Goal: Communication & Community: Answer question/provide support

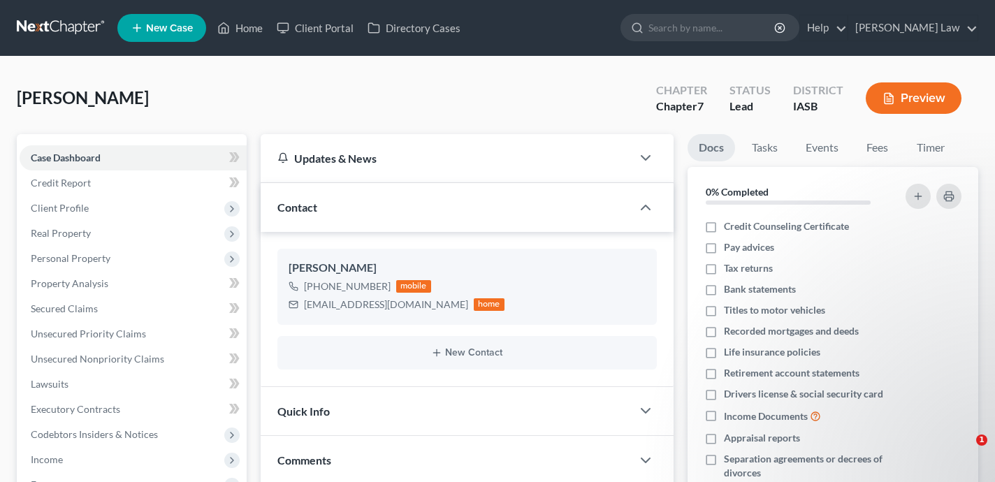
select select "0"
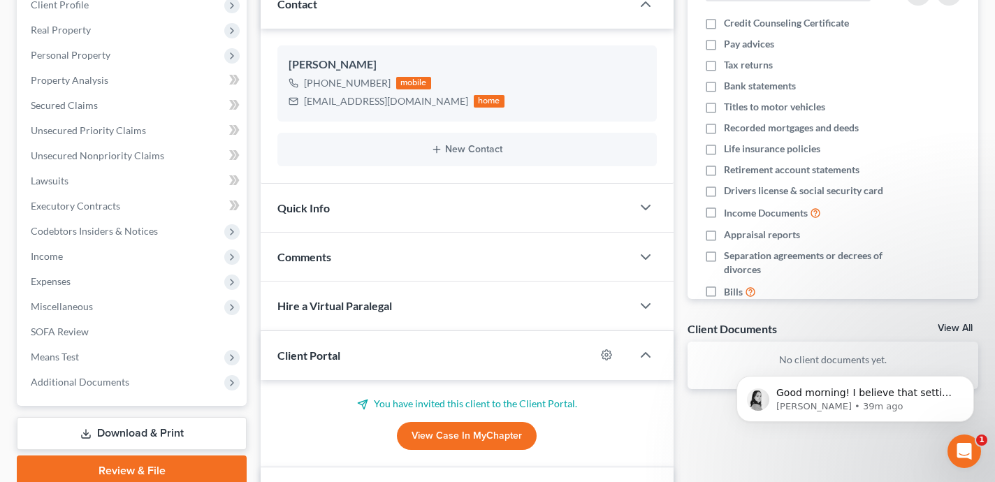
scroll to position [289, 0]
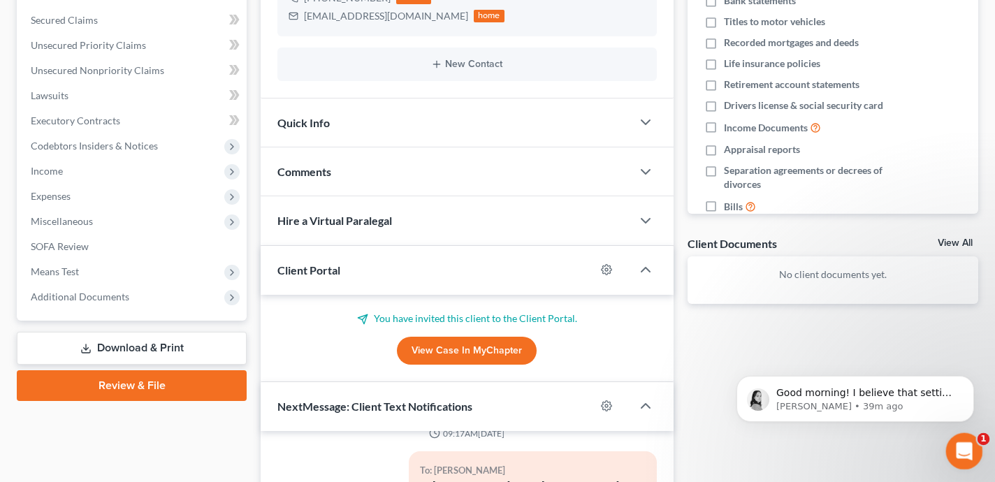
click at [973, 443] on div "Open Intercom Messenger" at bounding box center [962, 449] width 46 height 46
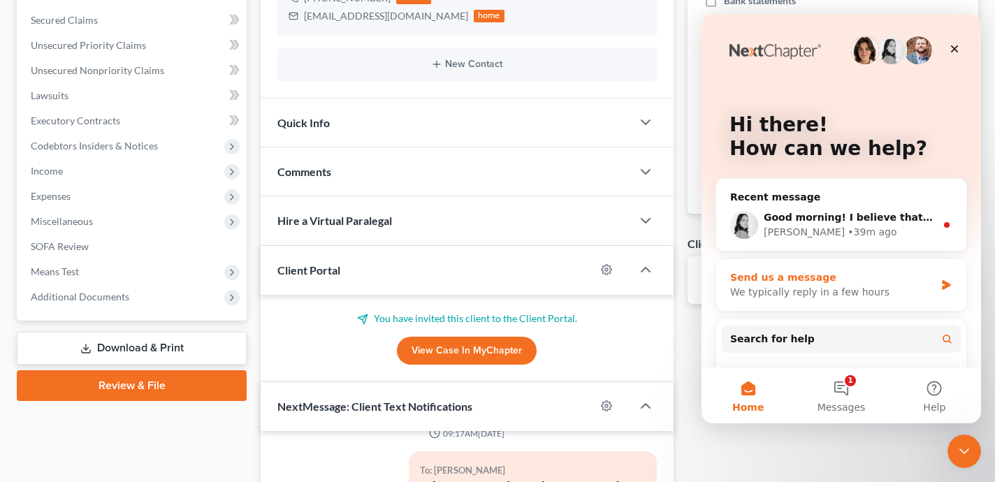
scroll to position [138, 0]
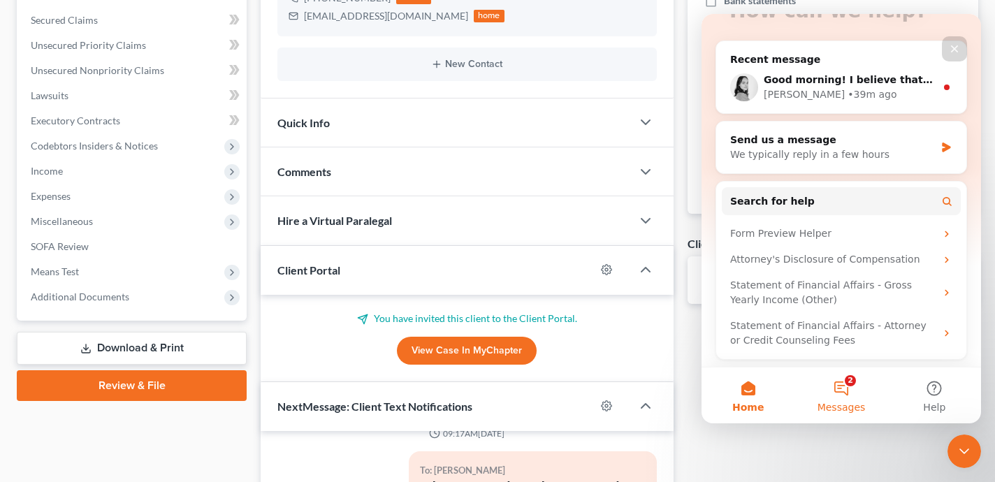
click at [843, 402] on span "Messages" at bounding box center [841, 407] width 48 height 10
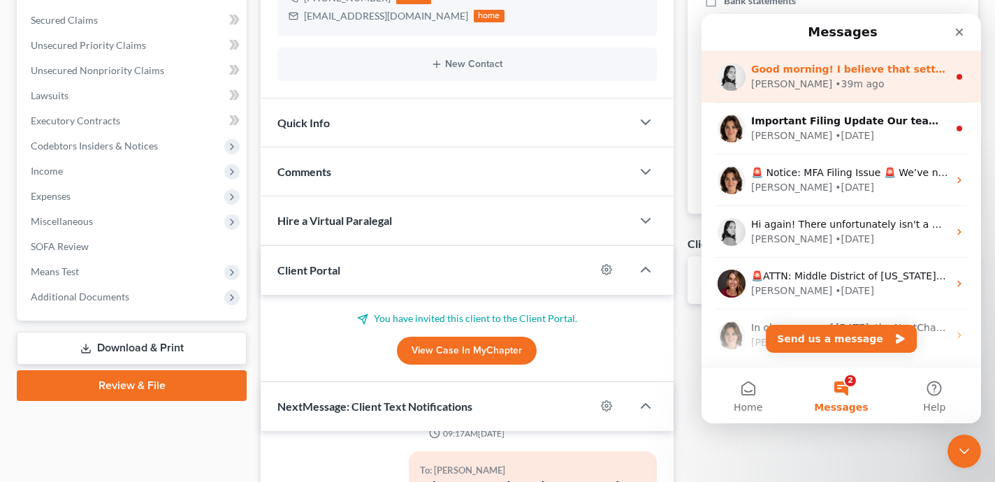
click at [835, 80] on div "• 39m ago" at bounding box center [859, 84] width 49 height 15
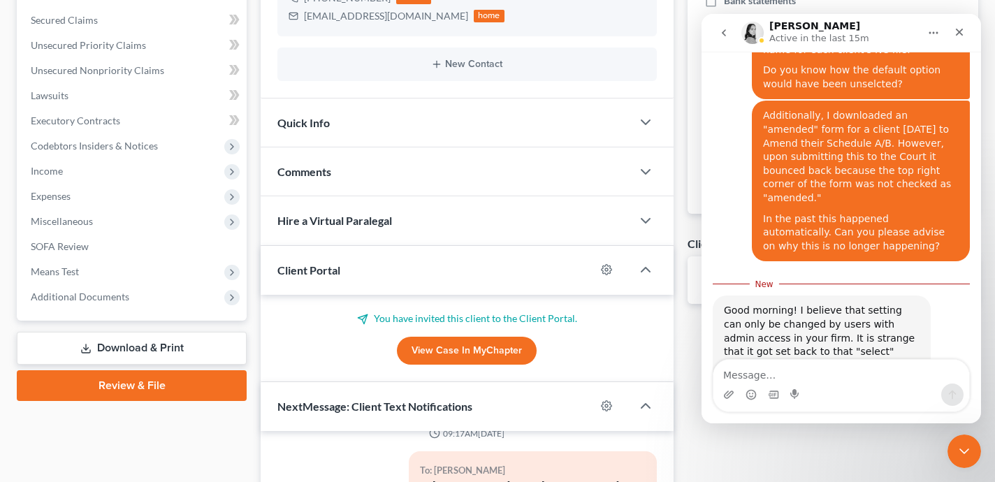
scroll to position [1413, 0]
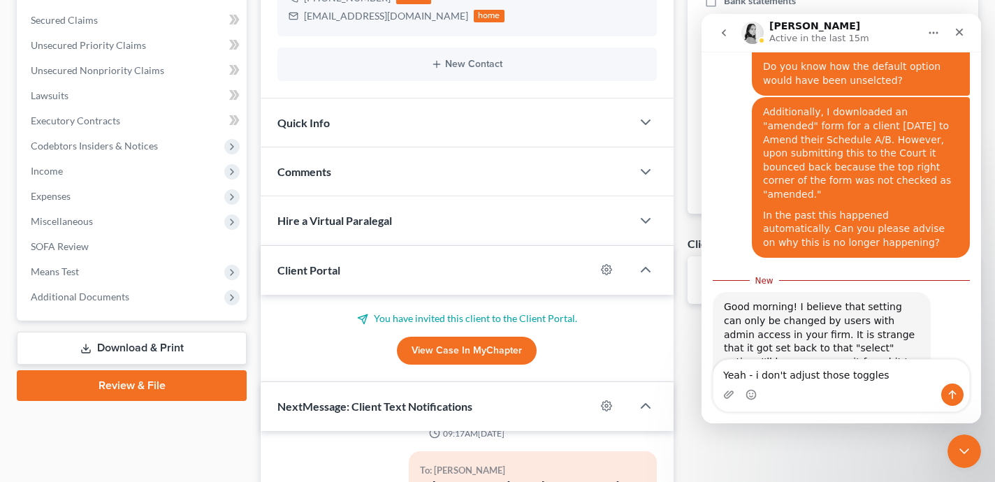
type textarea "Yeah - i don't adjust those toggles"
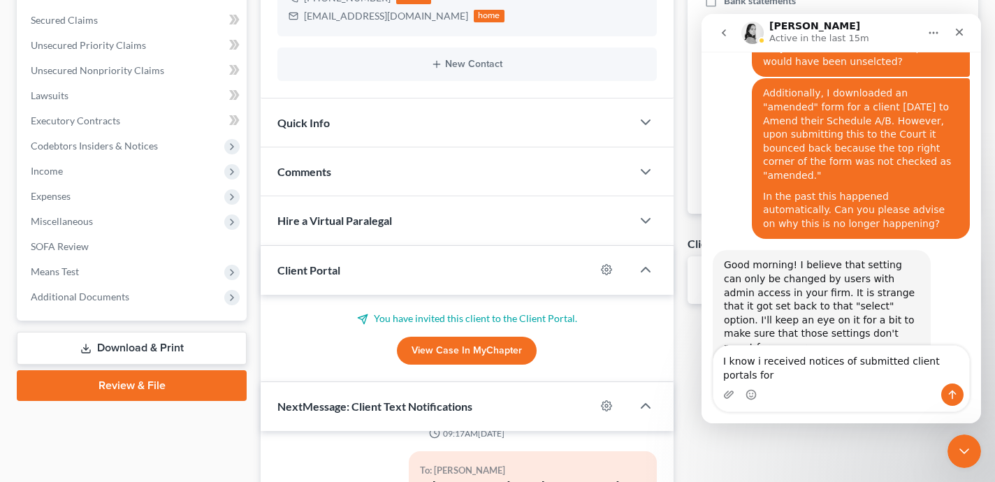
scroll to position [1446, 0]
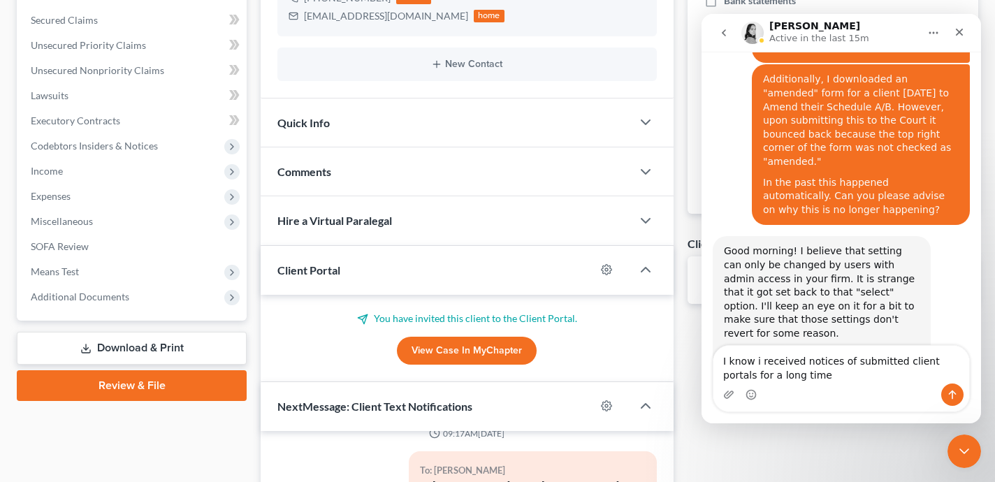
type textarea "I know i received notices of submitted client portals for a long time"
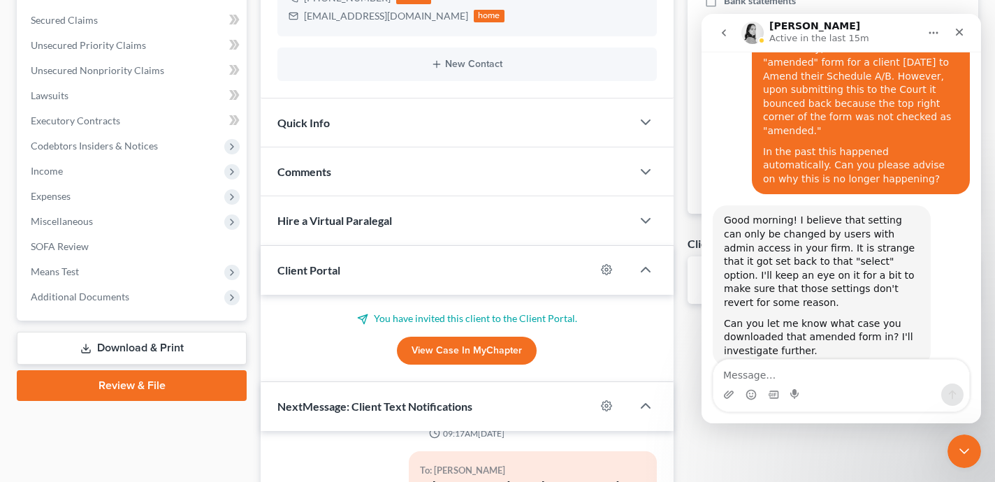
scroll to position [1477, 0]
type textarea "The case was for [PERSON_NAME]"
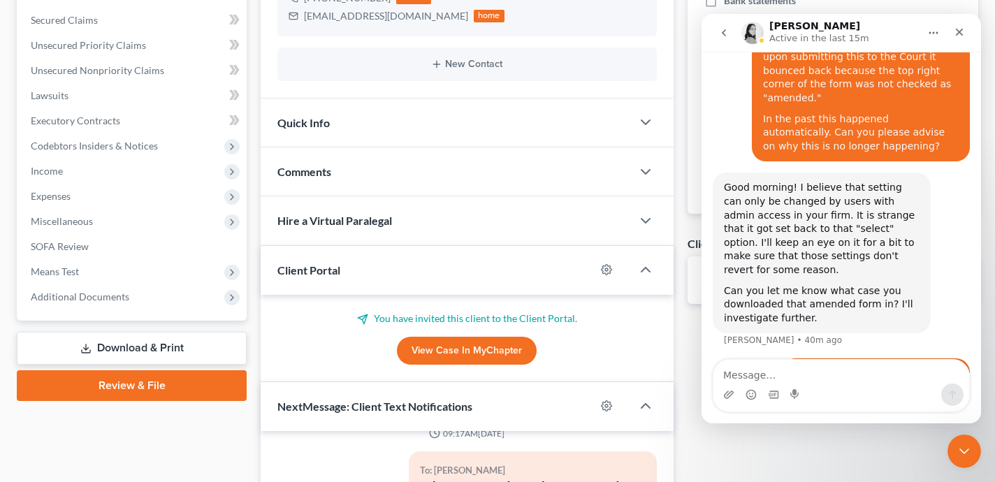
scroll to position [0, 0]
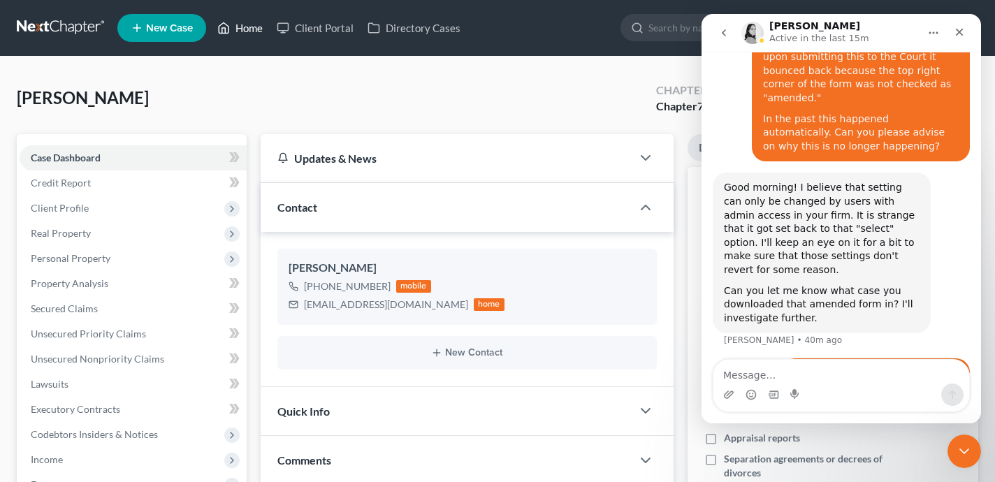
click at [258, 27] on link "Home" at bounding box center [239, 27] width 59 height 25
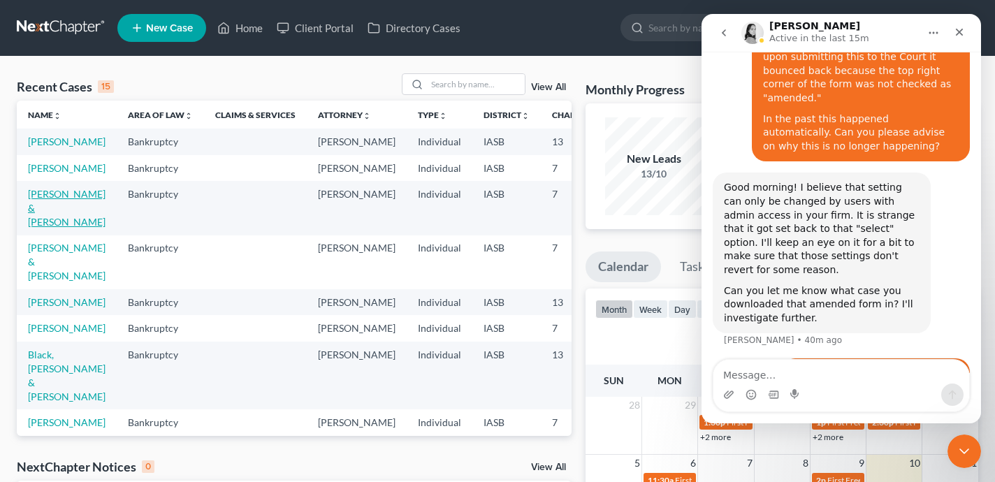
click at [43, 228] on link "[PERSON_NAME] & [PERSON_NAME]" at bounding box center [67, 208] width 78 height 40
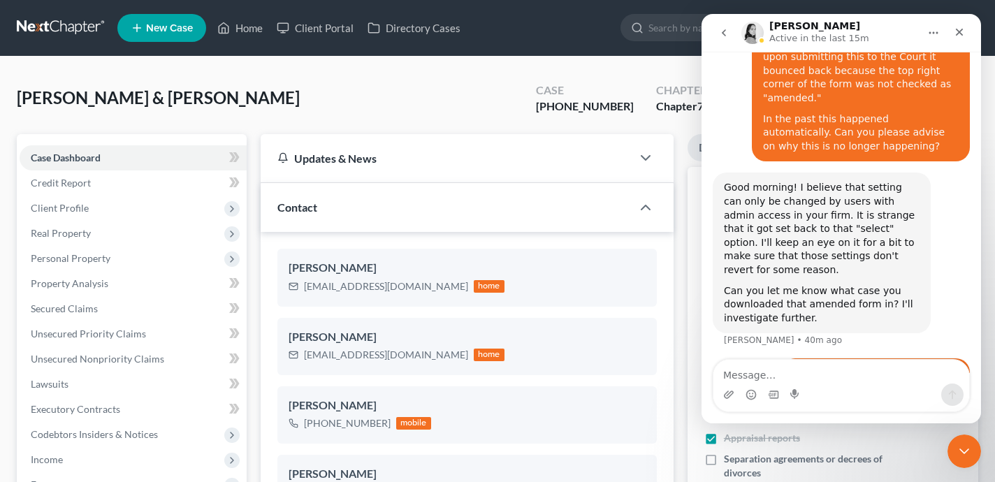
scroll to position [6416, 0]
drag, startPoint x: 638, startPoint y: 106, endPoint x: 571, endPoint y: 110, distance: 67.2
click at [571, 110] on div "Case [PHONE_NUMBER]" at bounding box center [585, 99] width 120 height 41
copy div "[PHONE_NUMBER]"
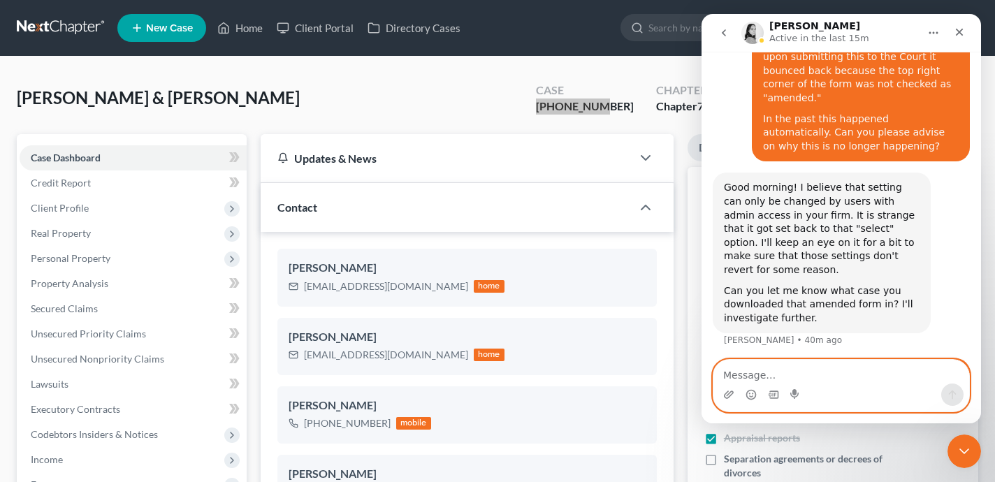
click at [767, 372] on textarea "Message…" at bounding box center [841, 372] width 256 height 24
paste textarea "[PHONE_NUMBER]"
type textarea "[PHONE_NUMBER]"
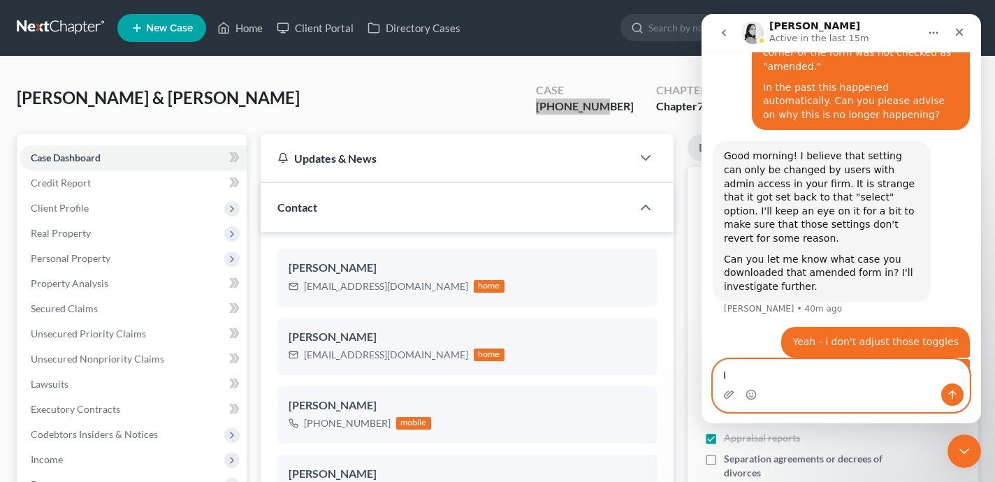
type textarea "I"
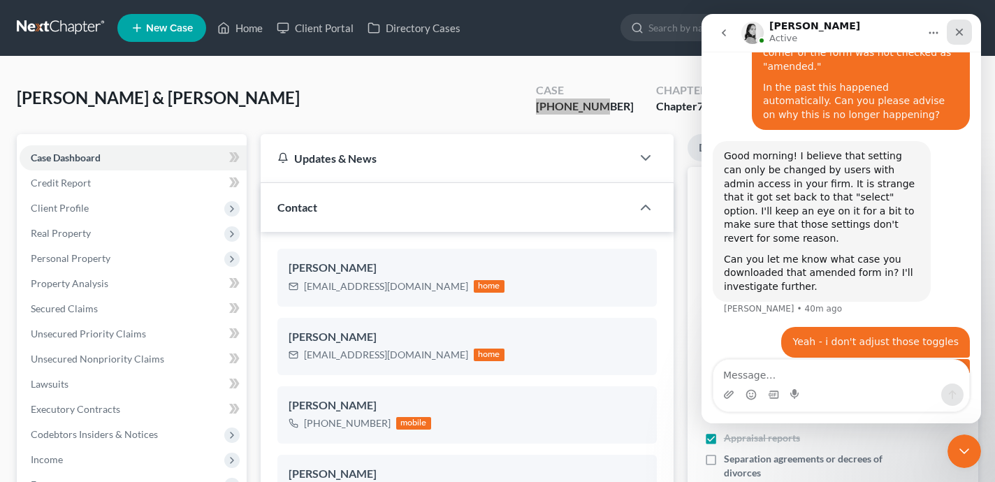
click at [960, 24] on div "Close" at bounding box center [959, 32] width 25 height 25
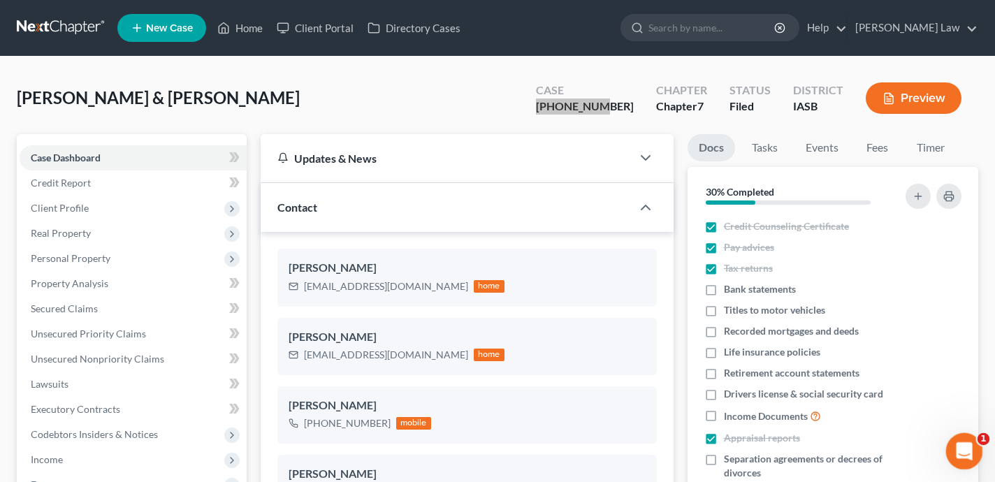
click at [970, 451] on icon "Open Intercom Messenger" at bounding box center [962, 449] width 23 height 23
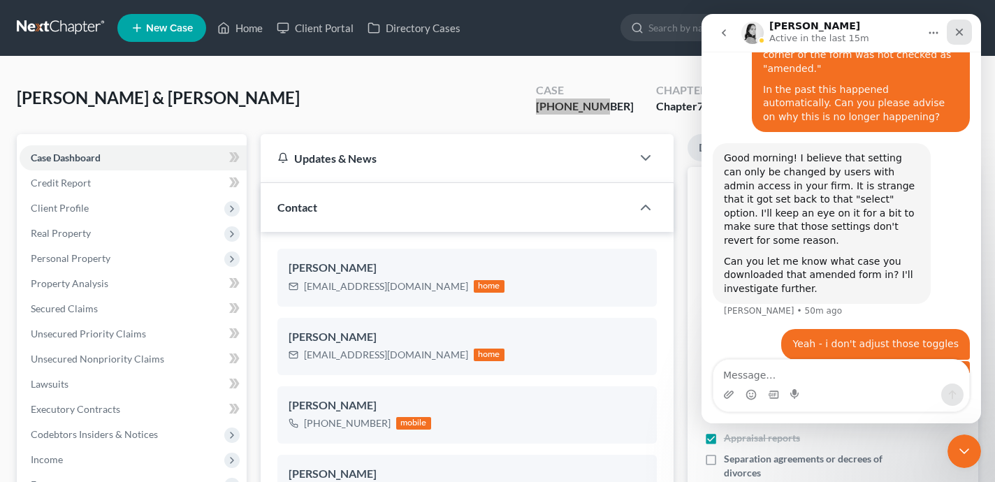
click at [957, 25] on div "Close" at bounding box center [959, 32] width 25 height 25
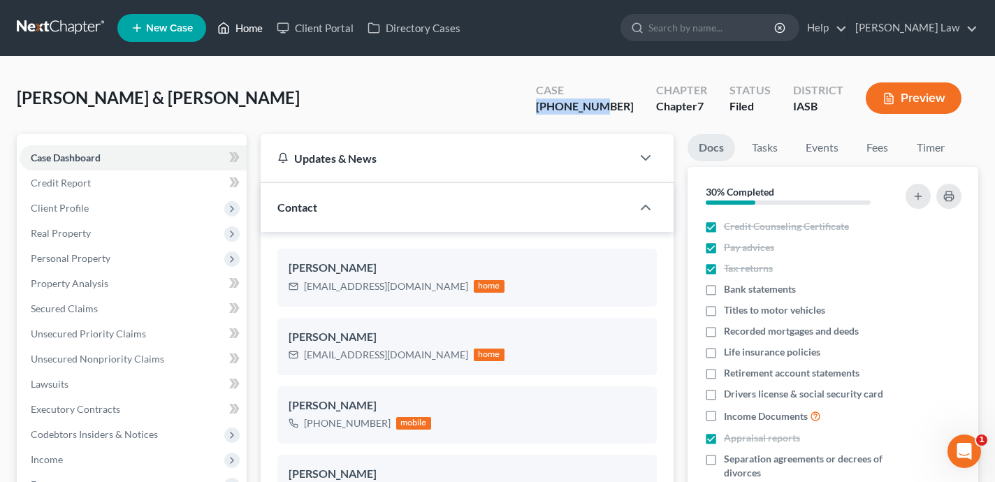
click at [264, 31] on link "Home" at bounding box center [239, 27] width 59 height 25
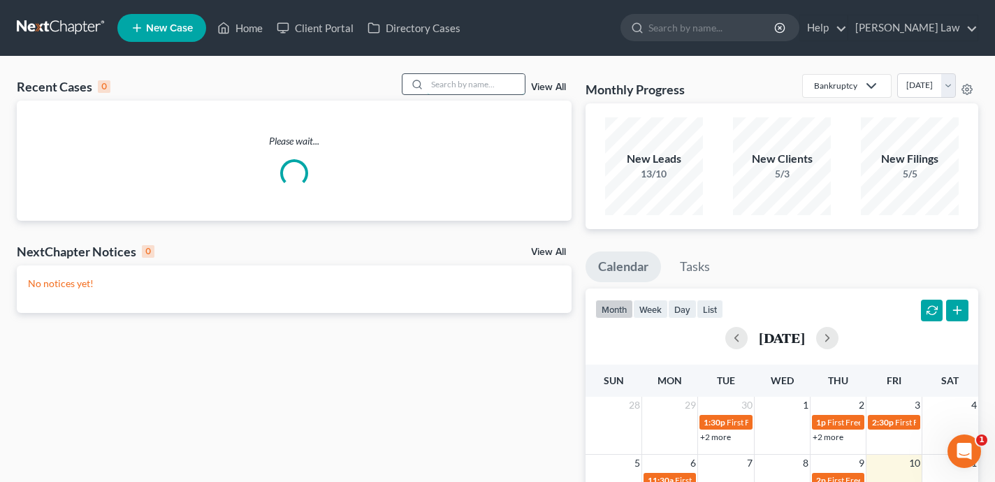
click at [505, 82] on input "search" at bounding box center [476, 84] width 98 height 20
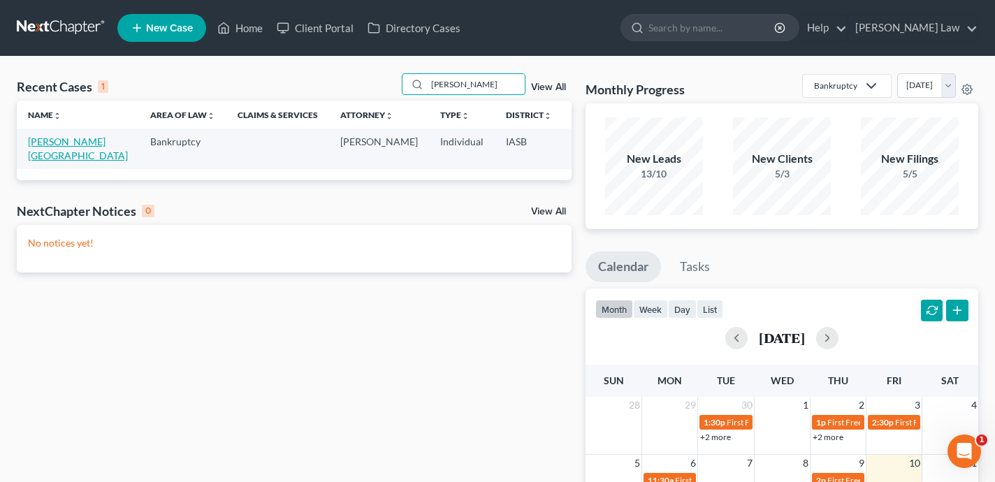
type input "[PERSON_NAME]"
click at [44, 152] on link "[PERSON_NAME][GEOGRAPHIC_DATA]" at bounding box center [78, 149] width 100 height 26
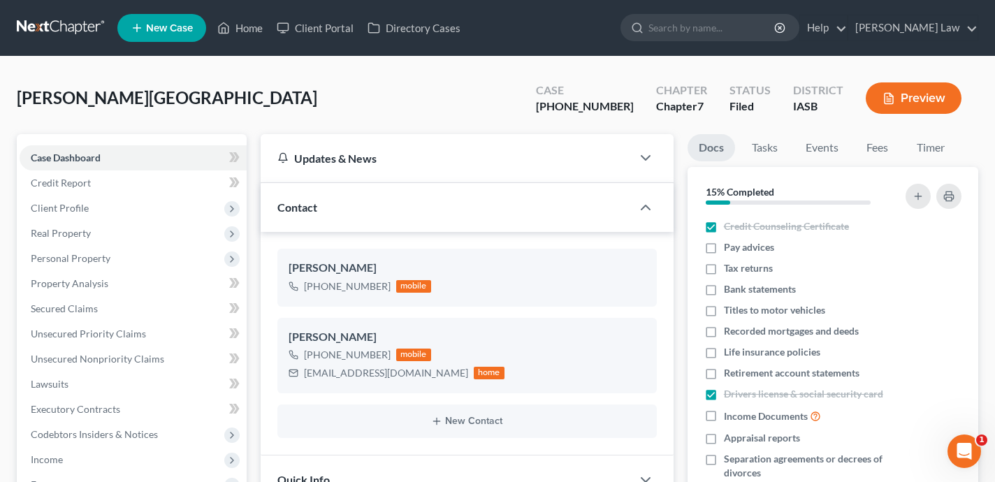
scroll to position [4323, 0]
click at [618, 108] on div "[PHONE_NUMBER]" at bounding box center [585, 106] width 98 height 16
drag, startPoint x: 621, startPoint y: 107, endPoint x: 576, endPoint y: 109, distance: 44.8
click at [576, 109] on div "[PHONE_NUMBER]" at bounding box center [585, 106] width 98 height 16
copy div "25-01693"
